Goal: Information Seeking & Learning: Learn about a topic

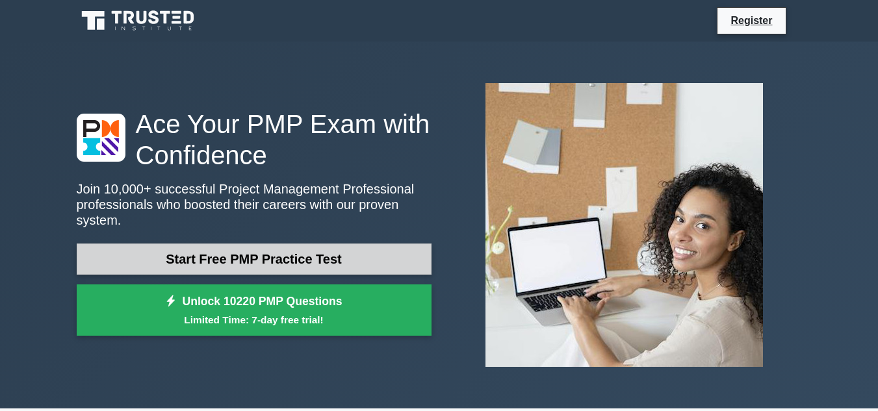
click at [277, 257] on link "Start Free PMP Practice Test" at bounding box center [254, 259] width 355 height 31
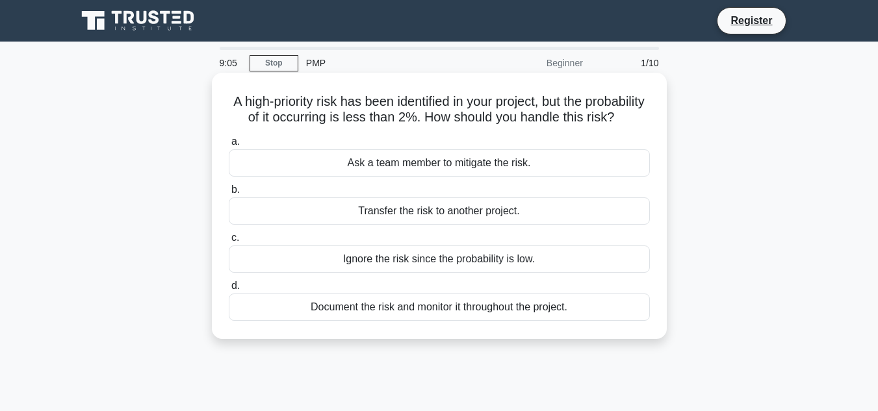
click at [388, 321] on div "Document the risk and monitor it throughout the project." at bounding box center [439, 307] width 421 height 27
click at [229, 290] on input "d. Document the risk and monitor it throughout the project." at bounding box center [229, 286] width 0 height 8
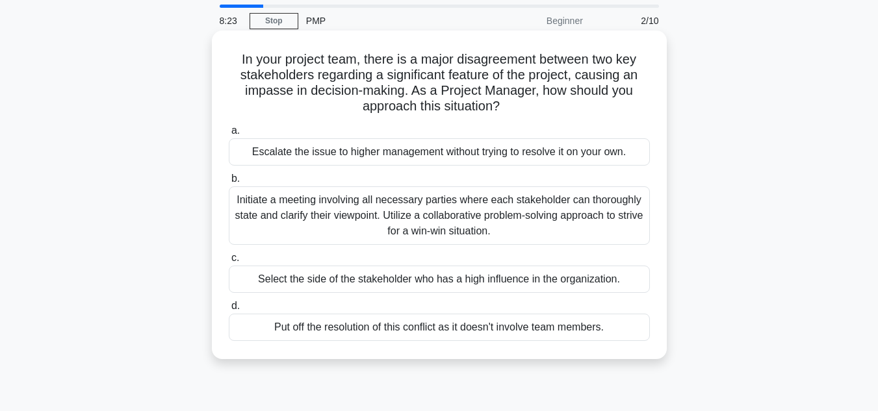
scroll to position [43, 0]
click at [448, 231] on div "Initiate a meeting involving all necessary parties where each stakeholder can t…" at bounding box center [439, 215] width 421 height 58
click at [229, 183] on input "b. Initiate a meeting involving all necessary parties where each stakeholder ca…" at bounding box center [229, 178] width 0 height 8
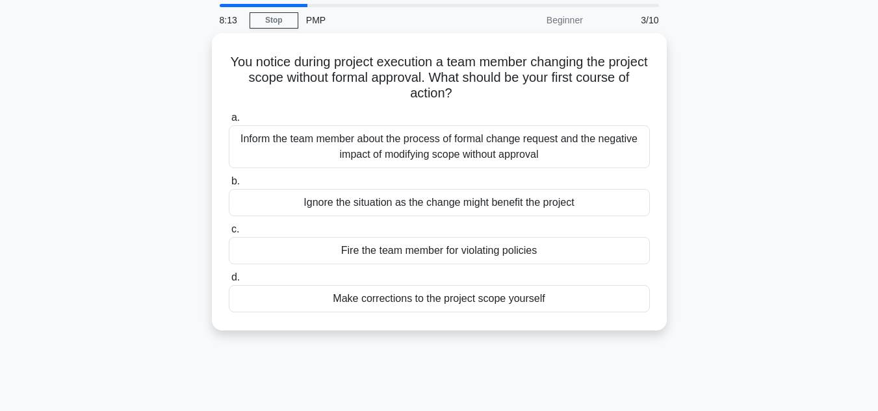
scroll to position [0, 0]
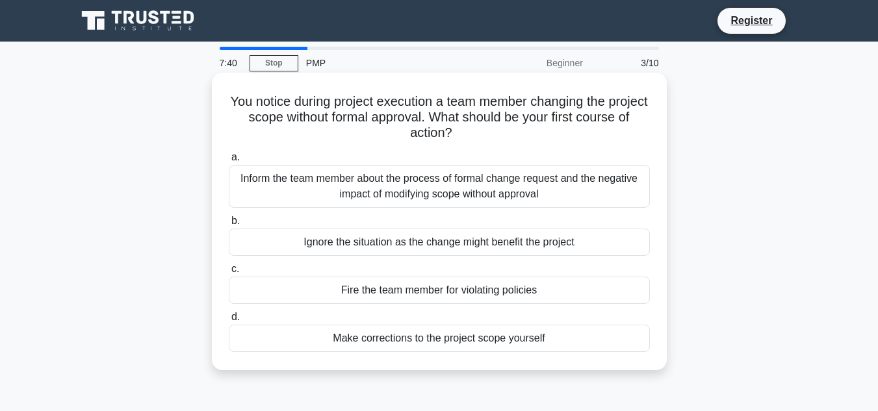
click at [451, 190] on div "Inform the team member about the process of formal change request and the negat…" at bounding box center [439, 186] width 421 height 43
click at [229, 162] on input "a. Inform the team member about the process of formal change request and the ne…" at bounding box center [229, 157] width 0 height 8
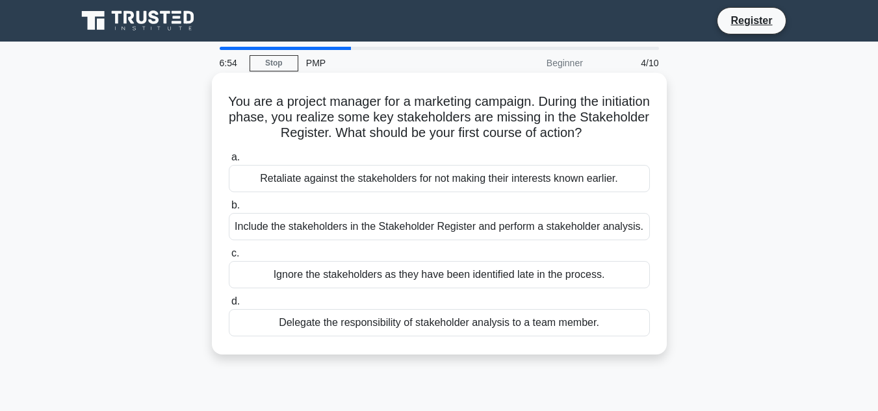
click at [436, 232] on div "Include the stakeholders in the Stakeholder Register and perform a stakeholder …" at bounding box center [439, 226] width 421 height 27
click at [229, 210] on input "b. Include the stakeholders in the Stakeholder Register and perform a stakehold…" at bounding box center [229, 205] width 0 height 8
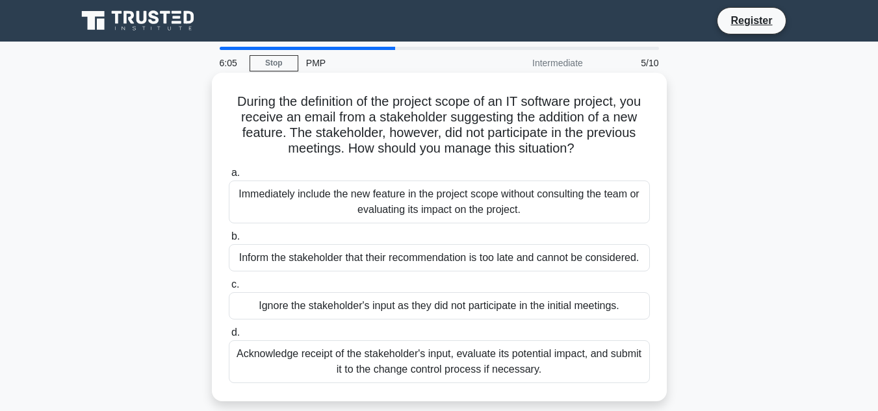
click at [390, 370] on div "Acknowledge receipt of the stakeholder's input, evaluate its potential impact, …" at bounding box center [439, 361] width 421 height 43
click at [229, 337] on input "d. Acknowledge receipt of the stakeholder's input, evaluate its potential impac…" at bounding box center [229, 333] width 0 height 8
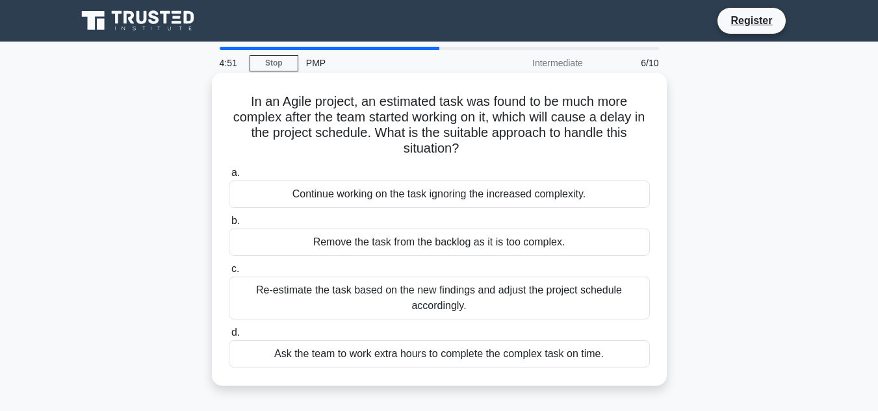
click at [422, 314] on div "Re-estimate the task based on the new findings and adjust the project schedule …" at bounding box center [439, 298] width 421 height 43
click at [229, 273] on input "c. Re-estimate the task based on the new findings and adjust the project schedu…" at bounding box center [229, 269] width 0 height 8
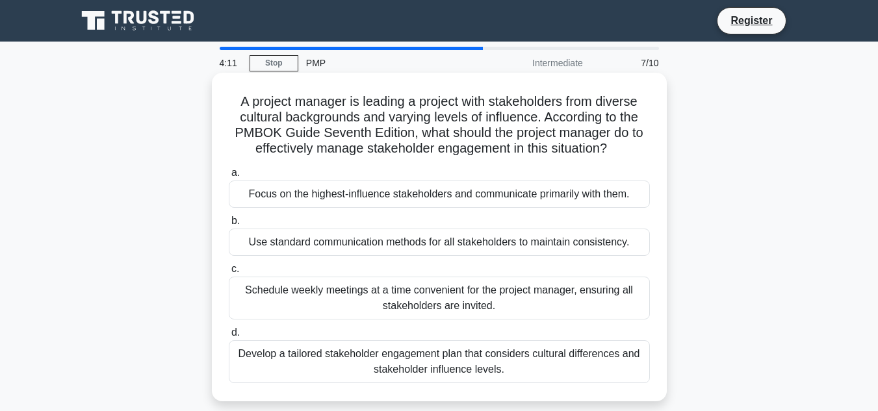
click at [425, 365] on div "Develop a tailored stakeholder engagement plan that considers cultural differen…" at bounding box center [439, 361] width 421 height 43
click at [229, 337] on input "d. Develop a tailored stakeholder engagement plan that considers cultural diffe…" at bounding box center [229, 333] width 0 height 8
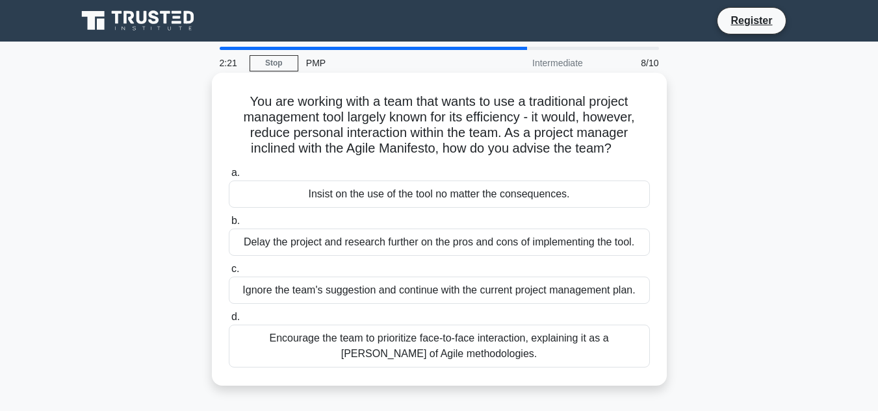
click at [413, 344] on div "Encourage the team to prioritize face-to-face interaction, explaining it as a t…" at bounding box center [439, 346] width 421 height 43
click at [229, 322] on input "d. Encourage the team to prioritize face-to-face interaction, explaining it as …" at bounding box center [229, 317] width 0 height 8
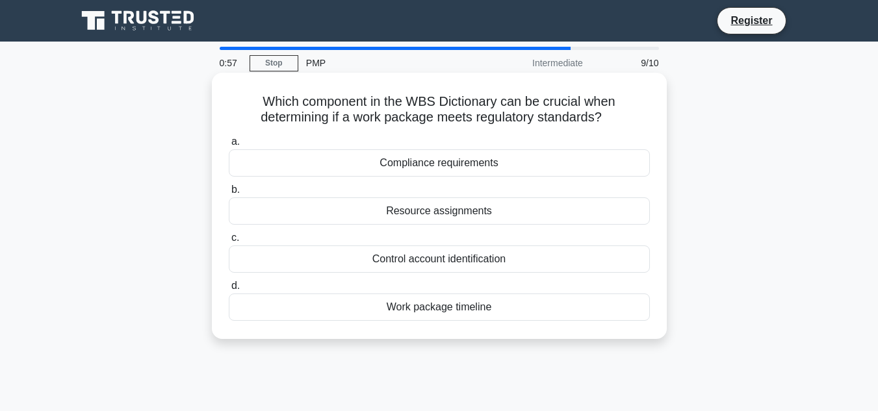
click at [421, 307] on div "Work package timeline" at bounding box center [439, 307] width 421 height 27
click at [229, 290] on input "d. Work package timeline" at bounding box center [229, 286] width 0 height 8
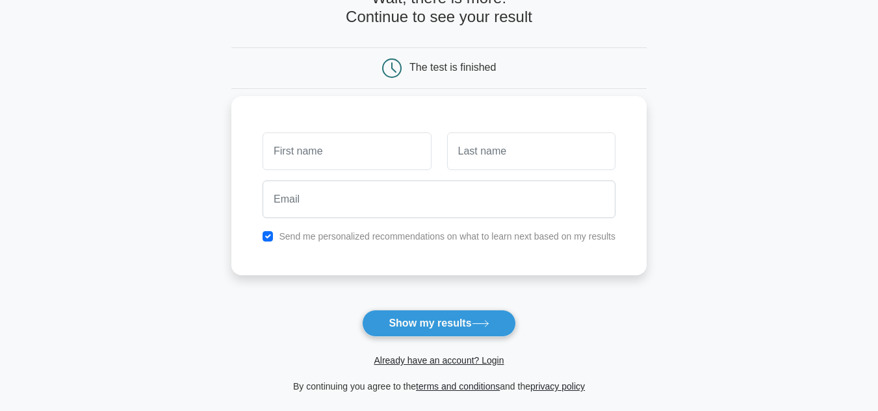
scroll to position [90, 0]
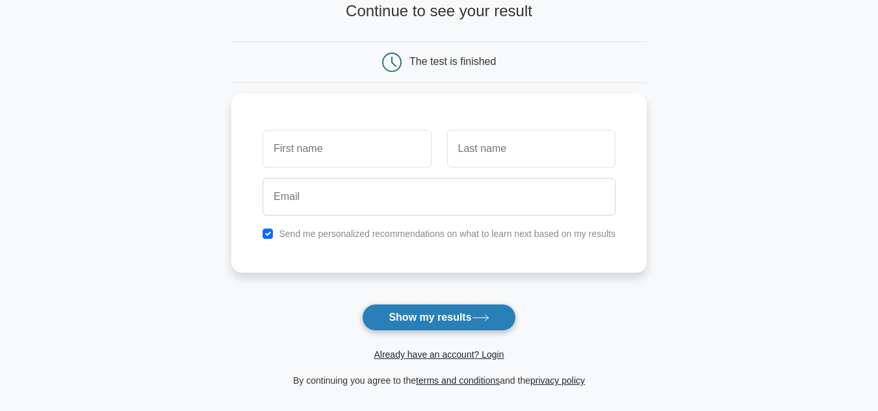
click at [427, 320] on button "Show my results" at bounding box center [438, 317] width 153 height 27
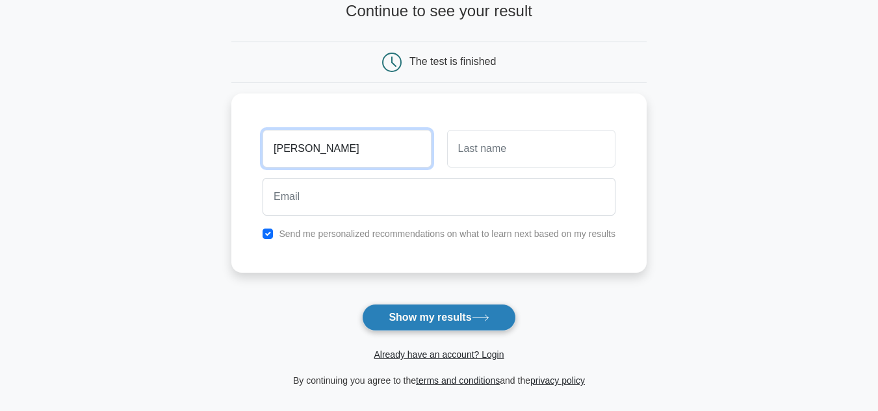
type input "[PERSON_NAME]"
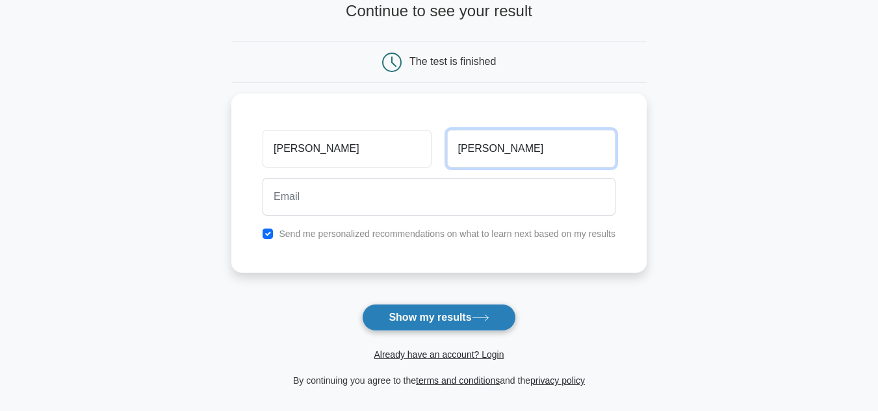
type input "[PERSON_NAME]"
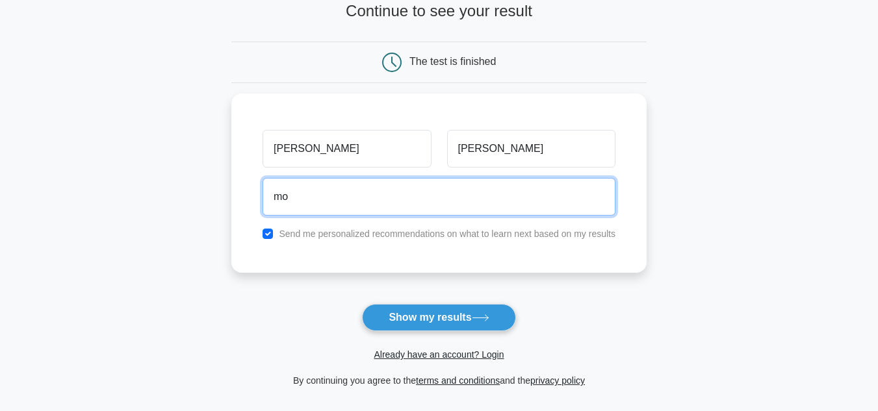
type input "[EMAIL_ADDRESS][DOMAIN_NAME]"
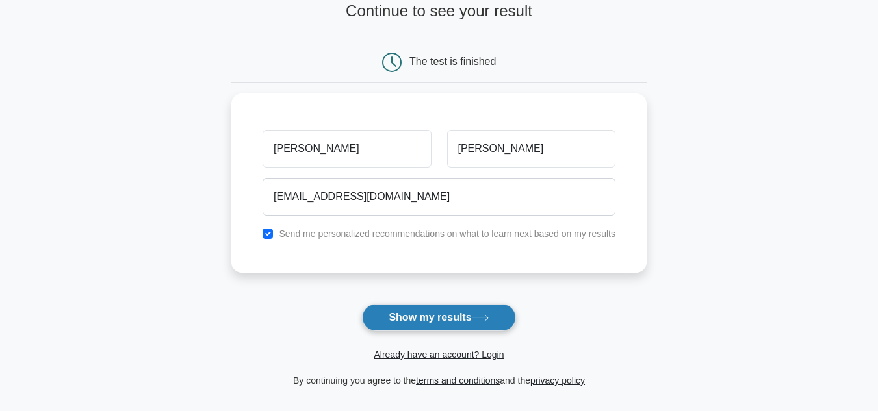
click at [404, 316] on button "Show my results" at bounding box center [438, 317] width 153 height 27
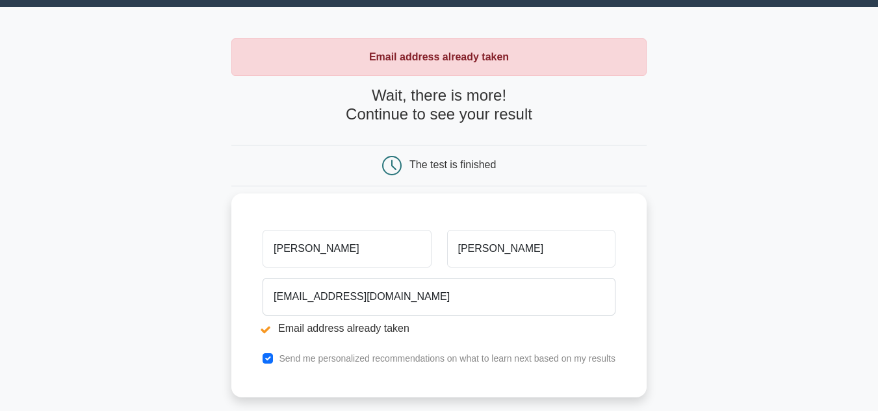
scroll to position [39, 0]
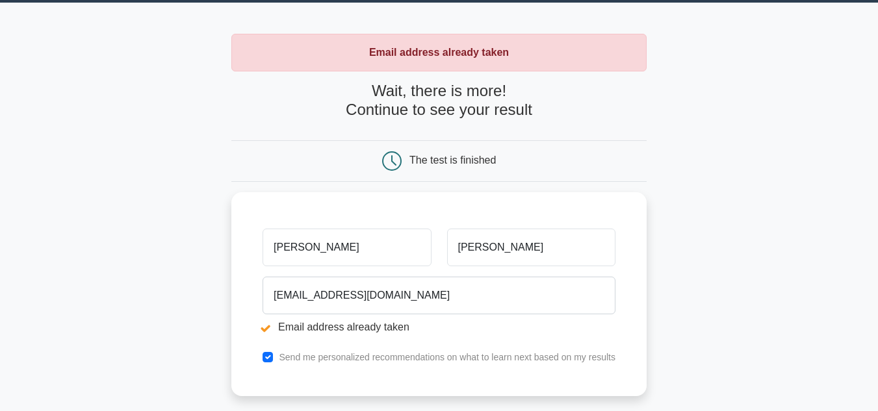
click at [403, 163] on span at bounding box center [393, 160] width 22 height 11
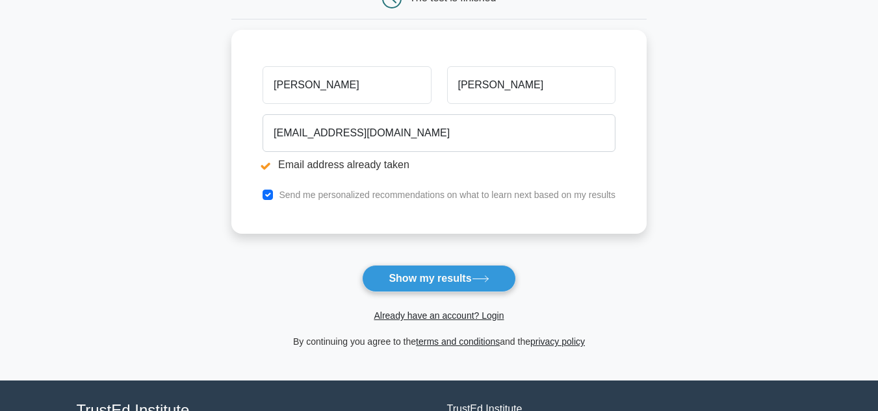
scroll to position [223, 0]
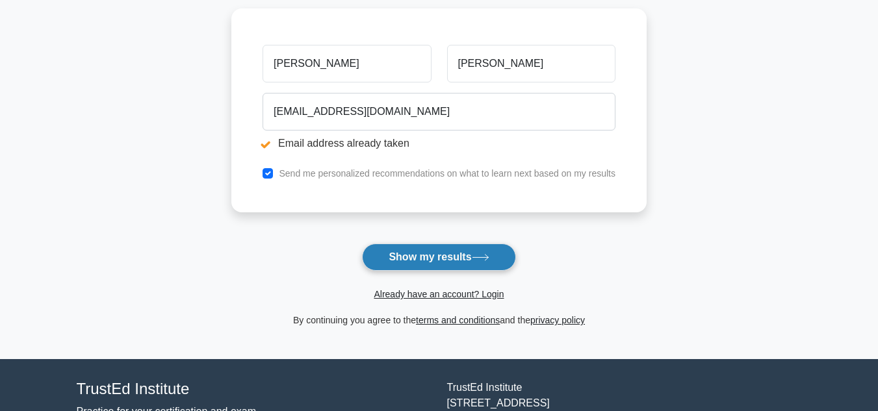
click at [433, 260] on button "Show my results" at bounding box center [438, 257] width 153 height 27
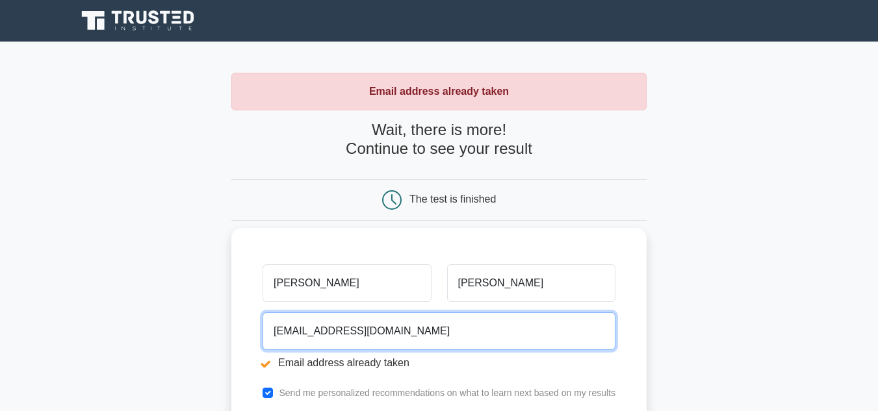
click at [383, 330] on input "[EMAIL_ADDRESS][DOMAIN_NAME]" at bounding box center [438, 331] width 353 height 38
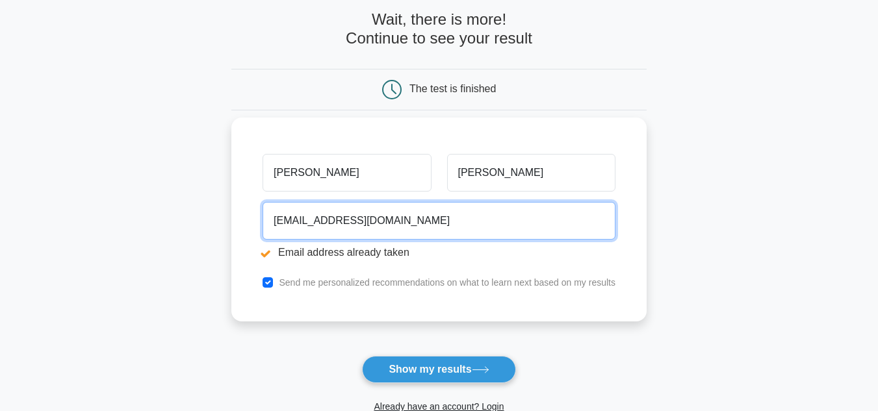
scroll to position [124, 0]
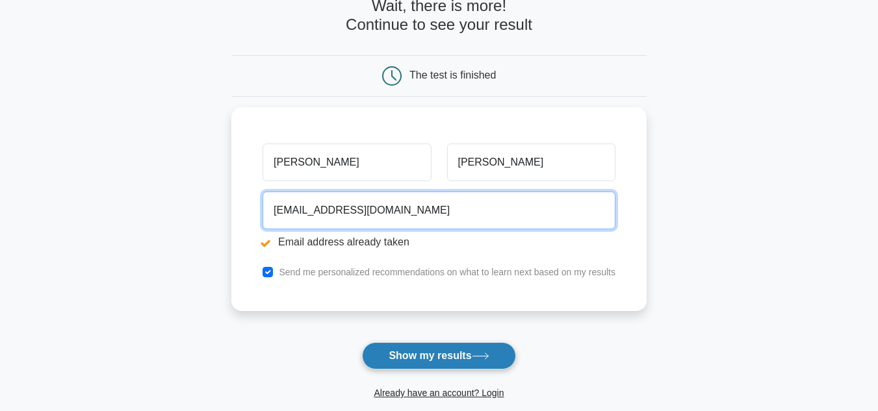
type input "mohammedshahanasmulloli@gmail.com"
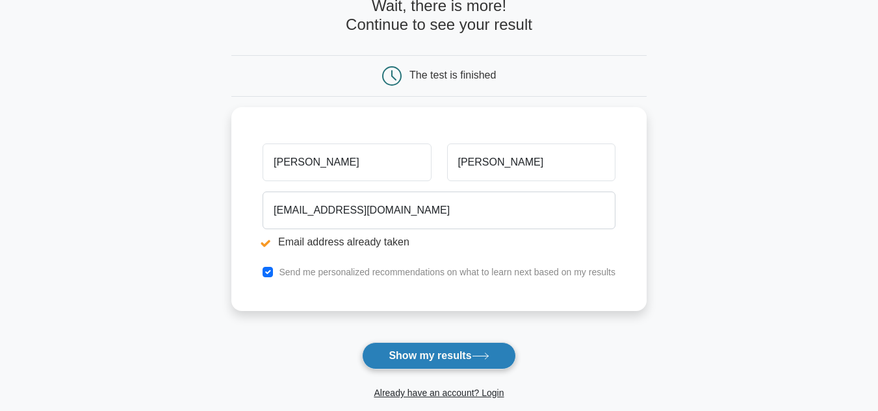
click at [425, 359] on button "Show my results" at bounding box center [438, 355] width 153 height 27
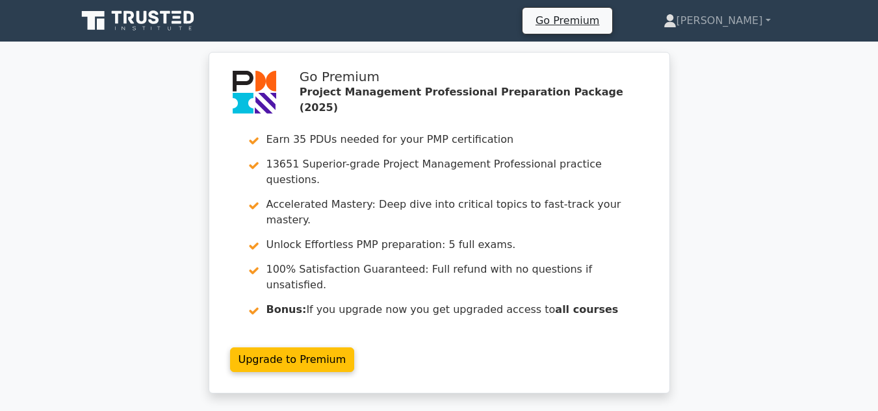
click at [739, 66] on div "Go Premium Project Management Professional Preparation Package (2025) Earn 35 P…" at bounding box center [439, 230] width 878 height 357
click at [706, 12] on link "Mohammed" at bounding box center [717, 21] width 170 height 26
click at [720, 173] on div "Go Premium Project Management Professional Preparation Package (2025) Earn 35 P…" at bounding box center [439, 230] width 878 height 357
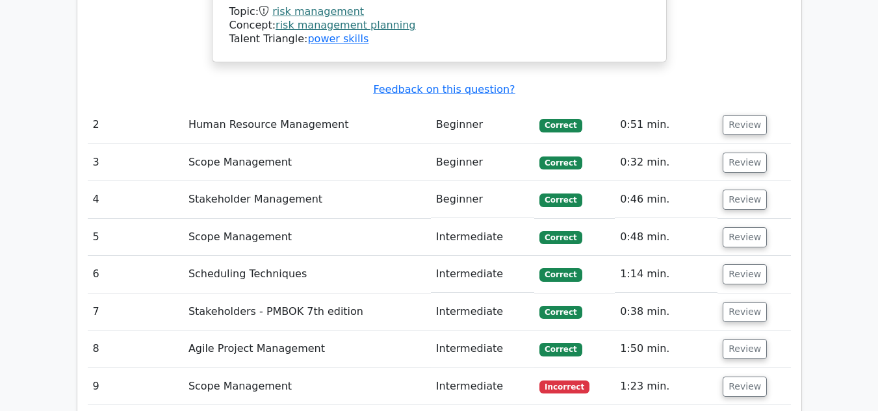
scroll to position [1623, 0]
click at [748, 376] on button "Review" at bounding box center [744, 386] width 44 height 20
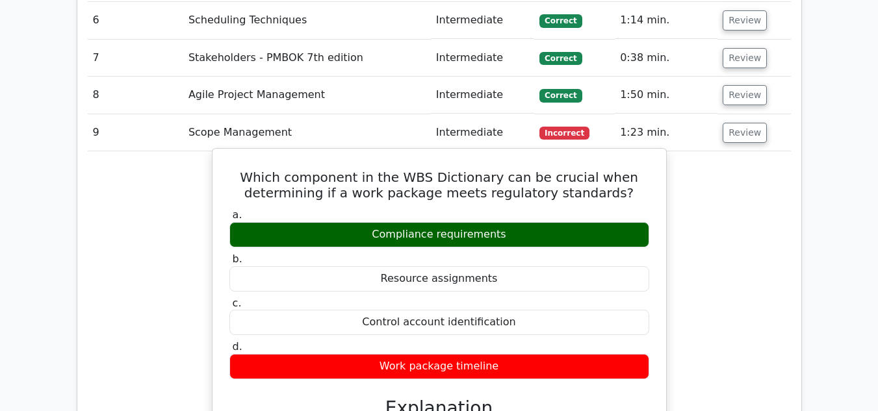
scroll to position [1883, 0]
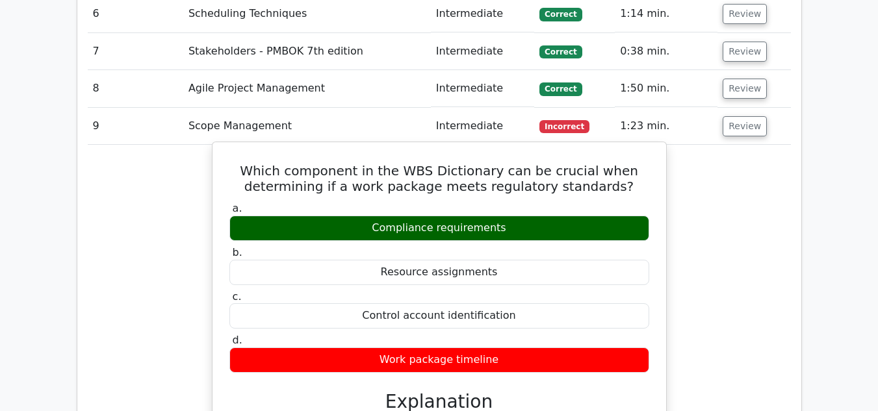
click at [409, 303] on div "Control account identification" at bounding box center [439, 315] width 420 height 25
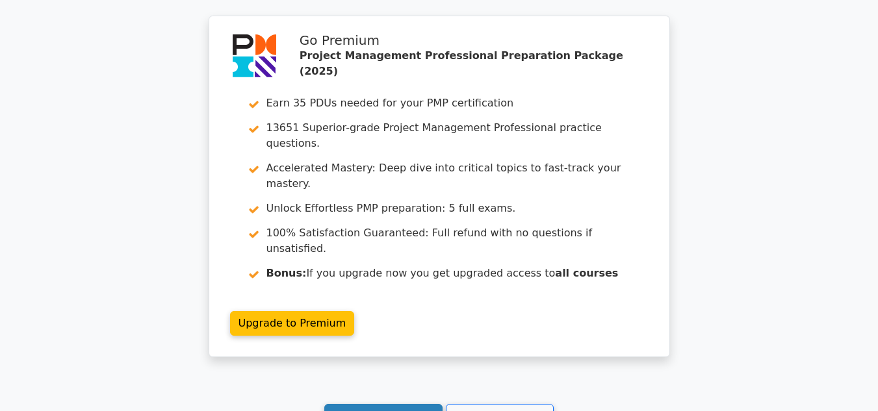
scroll to position [2689, 0]
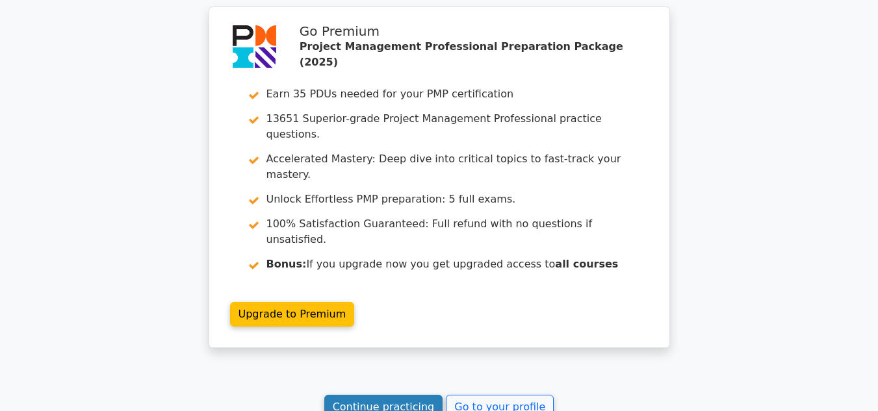
click at [395, 395] on link "Continue practicing" at bounding box center [383, 407] width 119 height 25
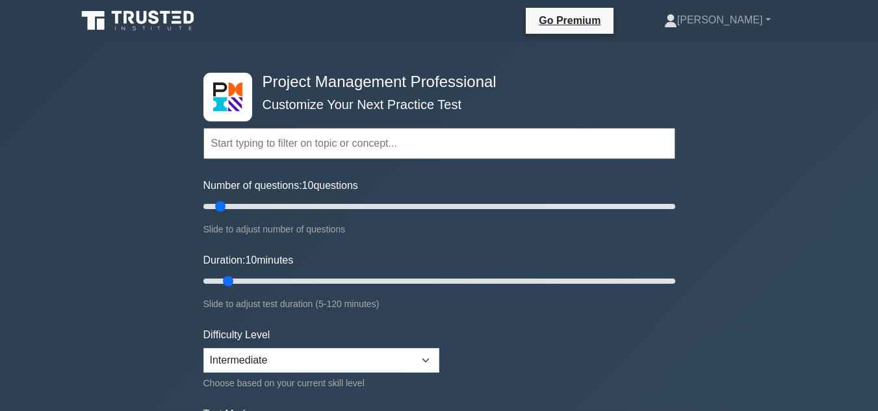
click at [322, 139] on input "text" at bounding box center [439, 143] width 472 height 31
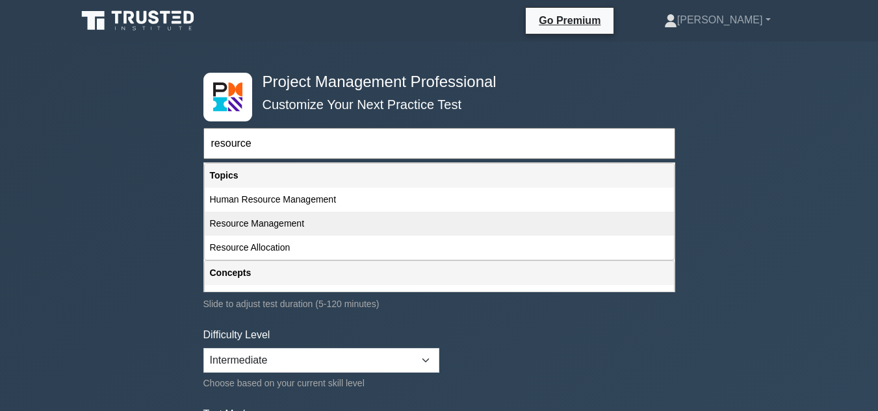
click at [298, 214] on div "Resource Management" at bounding box center [439, 224] width 469 height 24
type input "Resource Management"
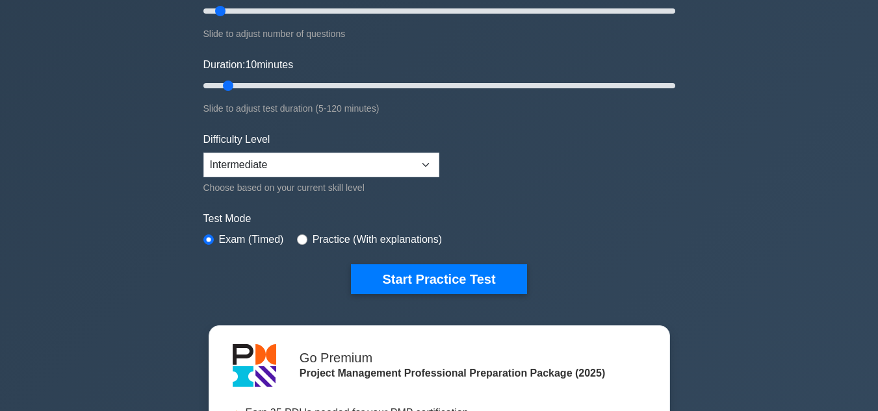
scroll to position [197, 0]
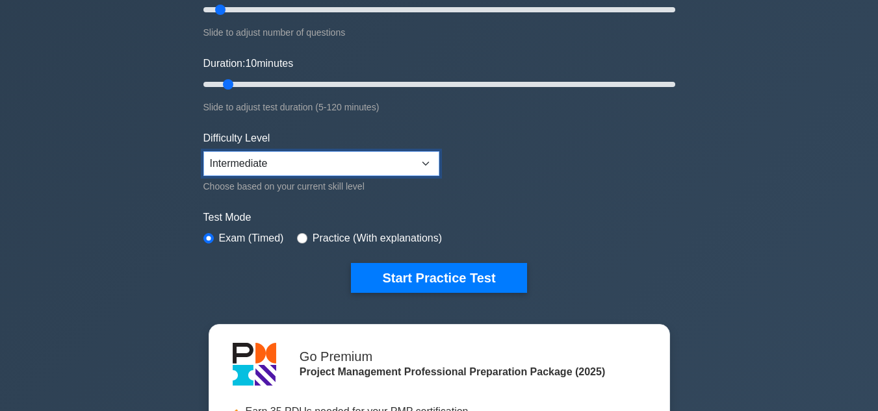
click at [425, 159] on select "Beginner Intermediate Expert" at bounding box center [321, 163] width 236 height 25
select select "expert"
click at [203, 151] on select "Beginner Intermediate Expert" at bounding box center [321, 163] width 236 height 25
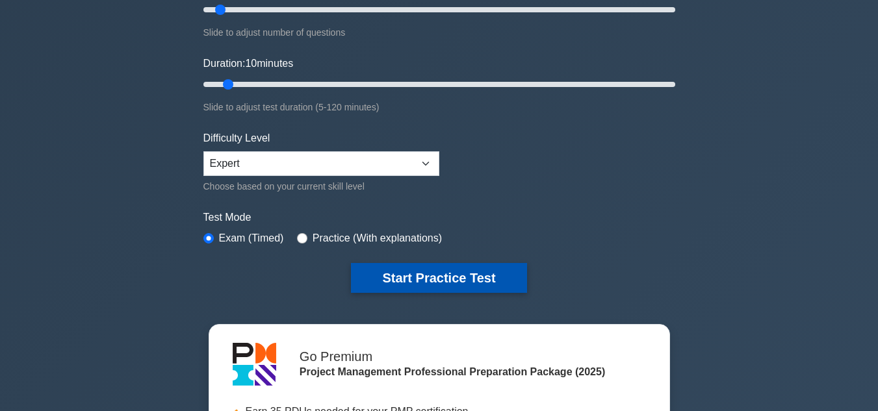
click at [406, 272] on button "Start Practice Test" at bounding box center [438, 278] width 175 height 30
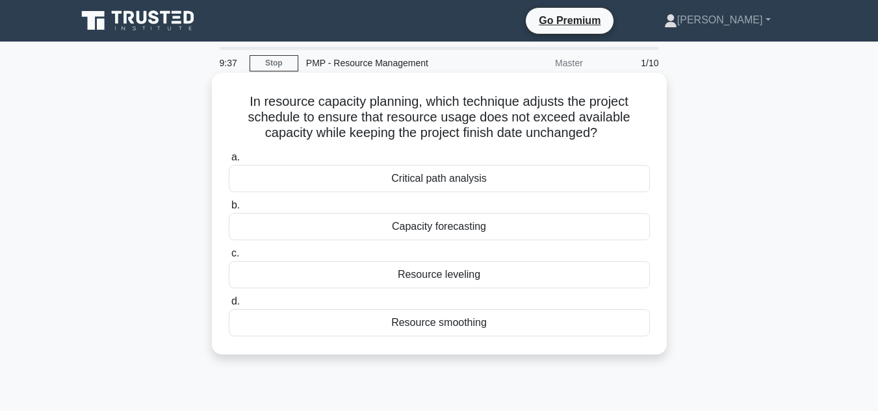
click at [428, 229] on div "Capacity forecasting" at bounding box center [439, 226] width 421 height 27
click at [229, 210] on input "b. Capacity forecasting" at bounding box center [229, 205] width 0 height 8
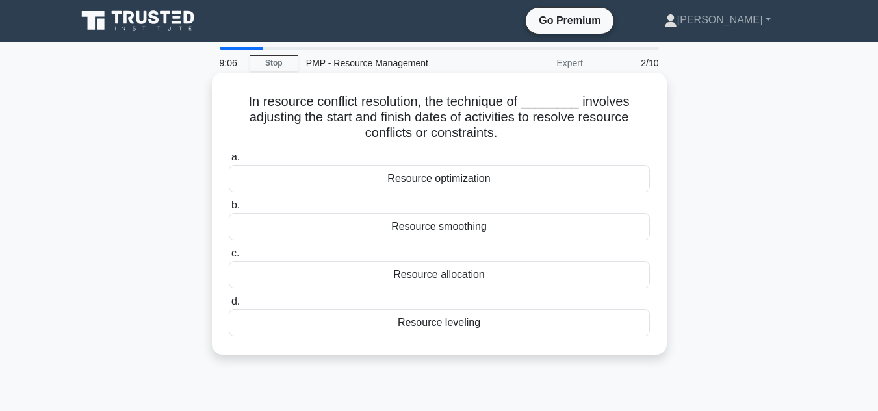
click at [456, 185] on div "Resource optimization" at bounding box center [439, 178] width 421 height 27
click at [229, 162] on input "a. Resource optimization" at bounding box center [229, 157] width 0 height 8
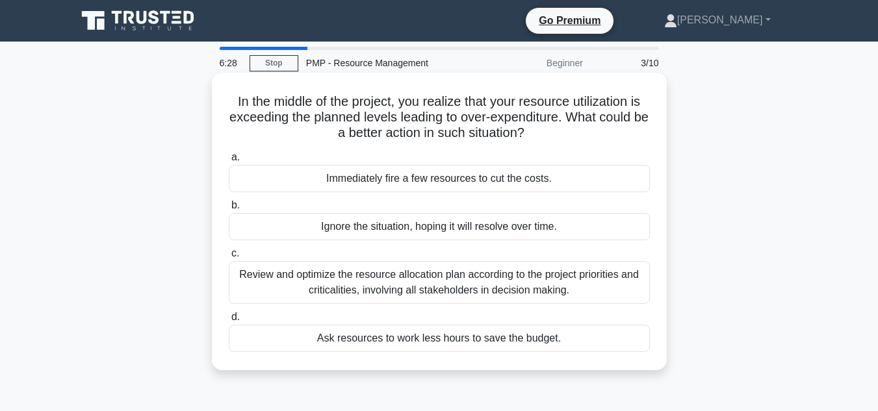
click at [437, 297] on div "Review and optimize the resource allocation plan according to the project prior…" at bounding box center [439, 282] width 421 height 43
click at [229, 258] on input "c. Review and optimize the resource allocation plan according to the project pr…" at bounding box center [229, 253] width 0 height 8
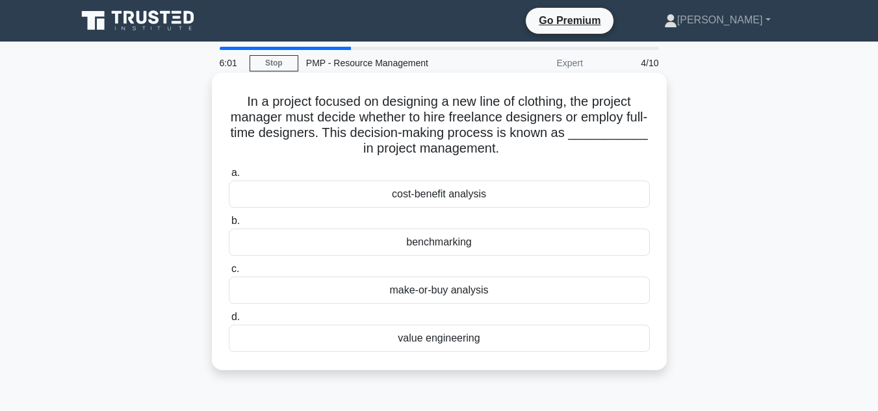
click at [441, 240] on div "benchmarking" at bounding box center [439, 242] width 421 height 27
click at [229, 225] on input "b. benchmarking" at bounding box center [229, 221] width 0 height 8
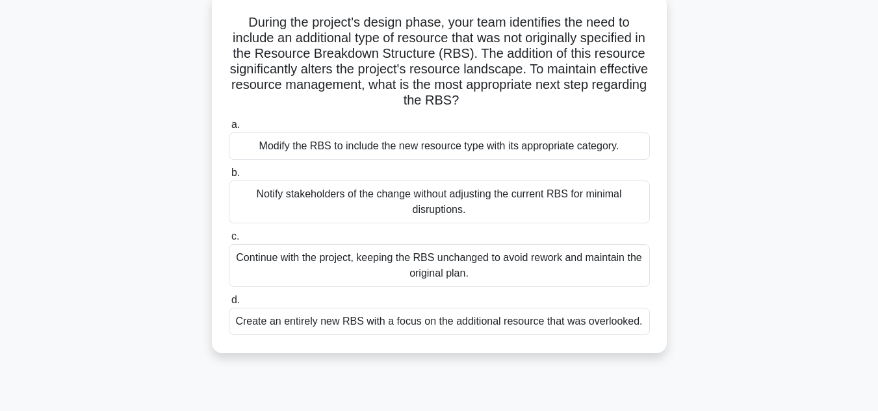
scroll to position [95, 0]
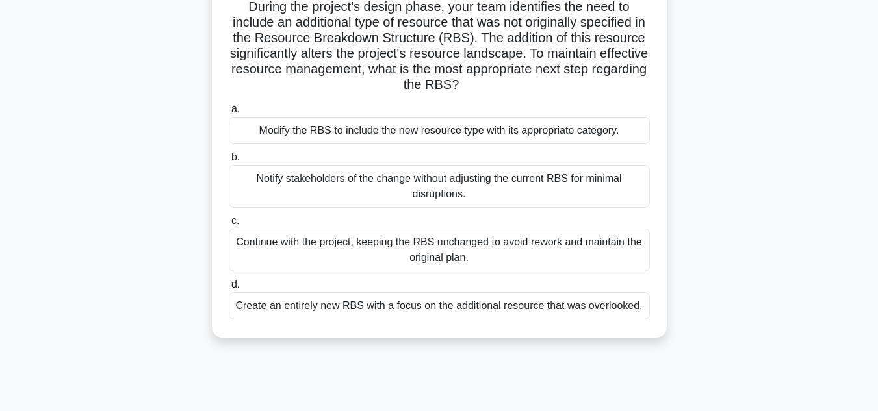
click at [357, 173] on div "Notify stakeholders of the change without adjusting the current RBS for minimal…" at bounding box center [439, 186] width 421 height 43
click at [229, 162] on input "b. Notify stakeholders of the change without adjusting the current RBS for mini…" at bounding box center [229, 157] width 0 height 8
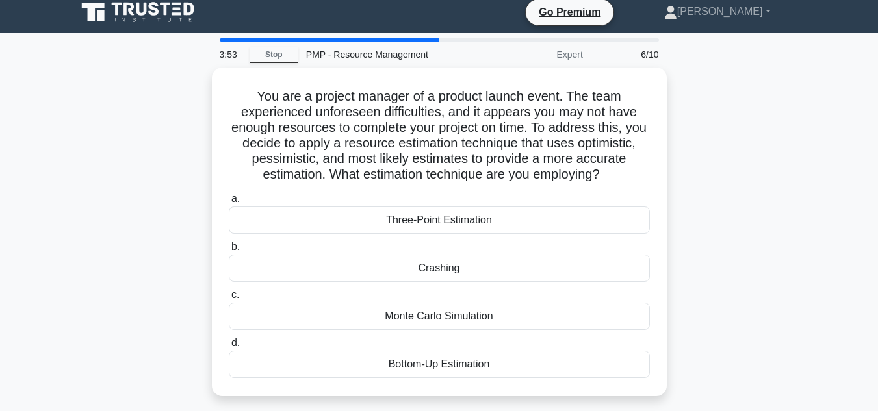
scroll to position [0, 0]
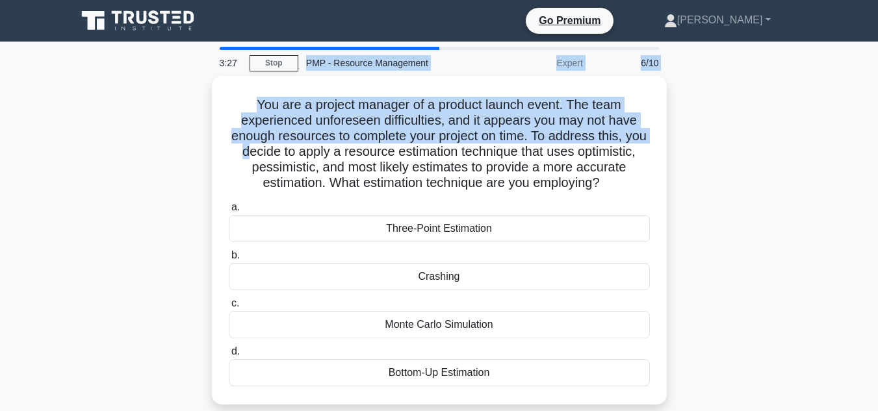
drag, startPoint x: 290, startPoint y: 151, endPoint x: 283, endPoint y: 53, distance: 97.7
click at [283, 53] on div "3:27 Stop PMP - Resource Management Expert 6/10 You are a project manager of a …" at bounding box center [439, 372] width 741 height 650
